Goal: Find specific page/section: Find specific page/section

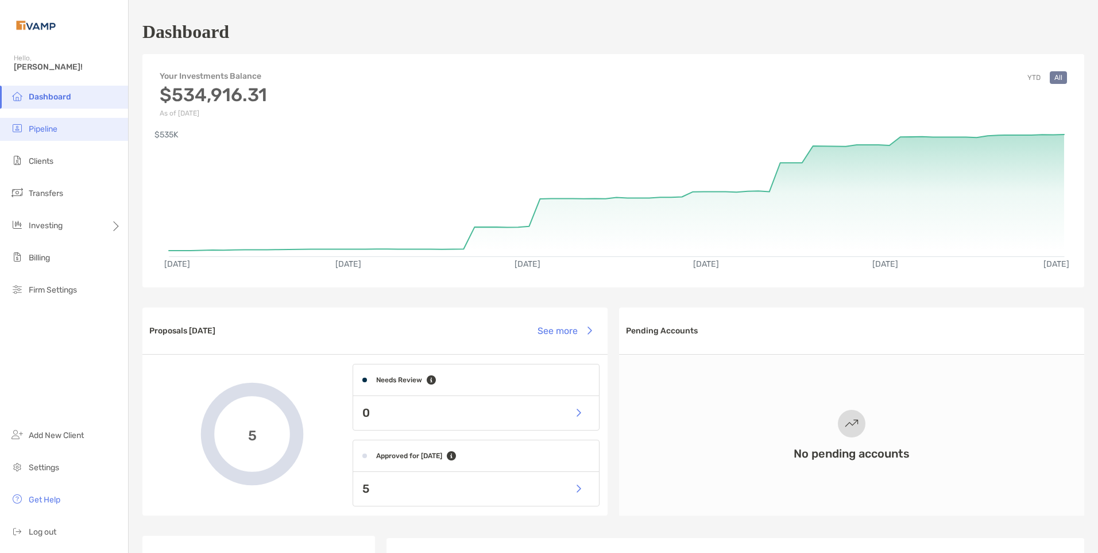
click at [53, 123] on li "Pipeline" at bounding box center [64, 129] width 128 height 23
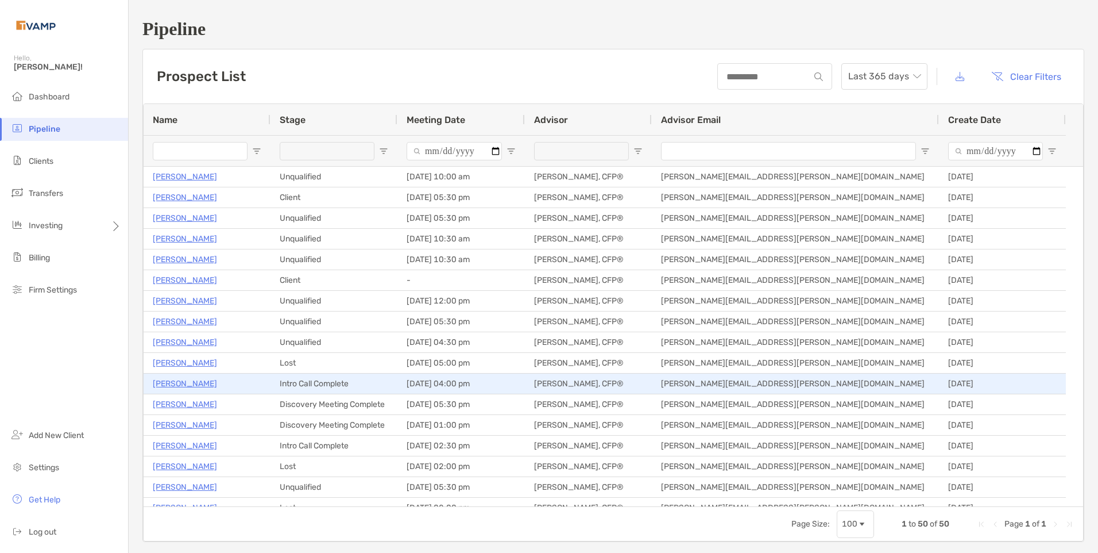
click at [203, 383] on p "[PERSON_NAME]" at bounding box center [185, 383] width 64 height 14
